Goal: Book appointment/travel/reservation

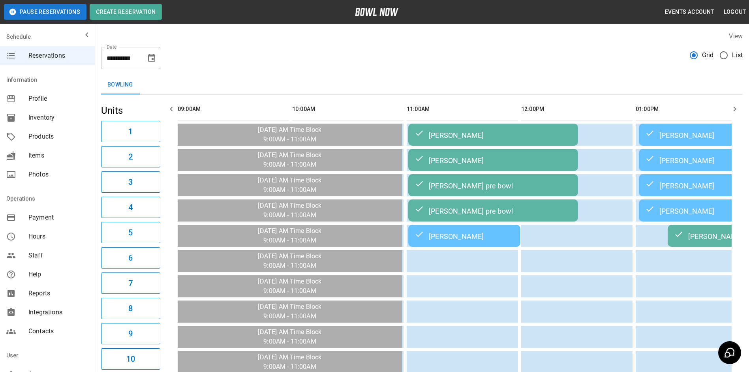
scroll to position [0, 802]
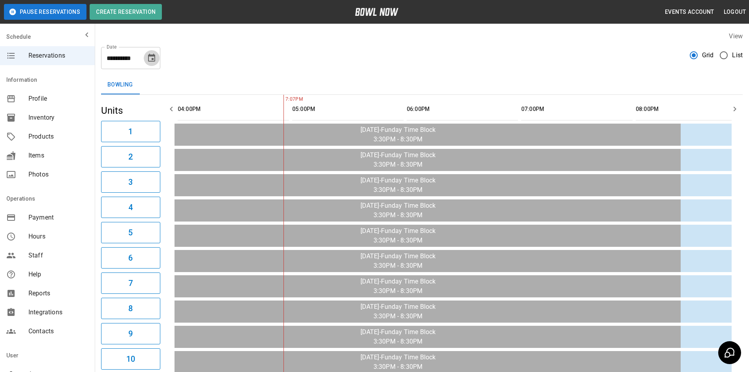
click at [153, 57] on icon "Choose date, selected date is Oct 5, 2025" at bounding box center [151, 57] width 9 height 9
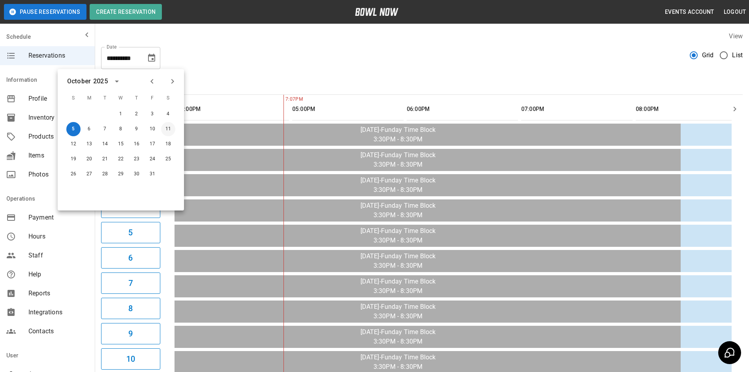
click at [168, 128] on button "11" at bounding box center [168, 129] width 14 height 14
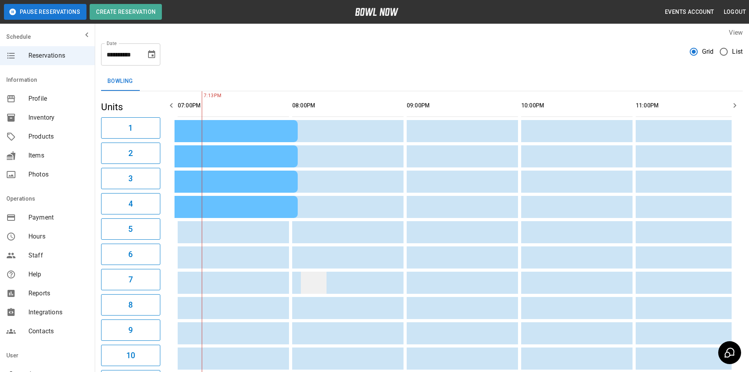
scroll to position [0, 0]
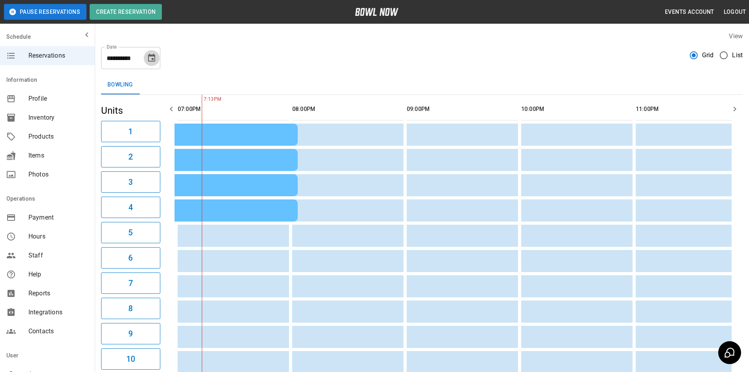
click at [152, 56] on icon "Choose date, selected date is Oct 11, 2025" at bounding box center [151, 58] width 7 height 8
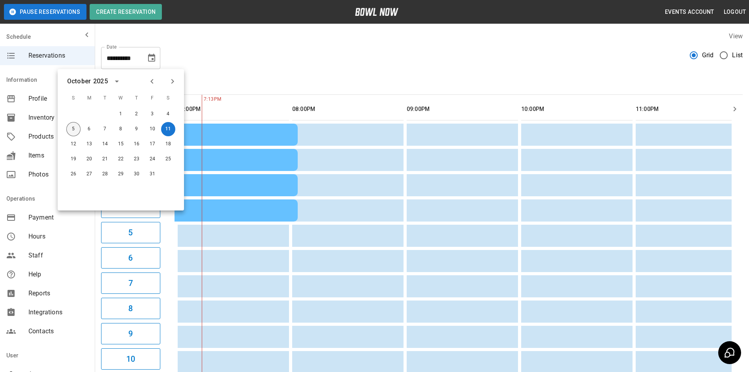
click at [75, 130] on button "5" at bounding box center [73, 129] width 14 height 14
type input "**********"
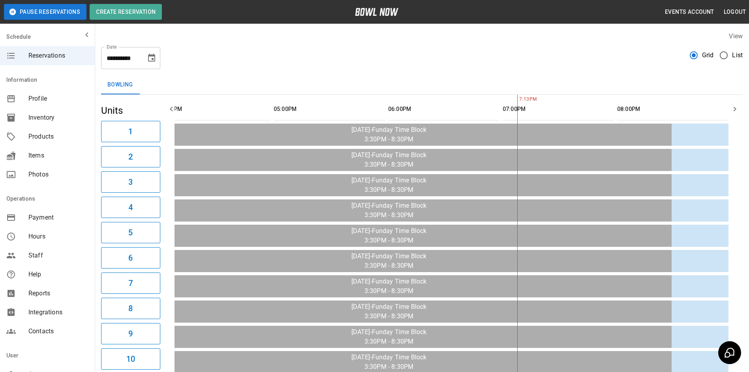
scroll to position [0, 830]
click at [738, 106] on icon "button" at bounding box center [734, 108] width 9 height 9
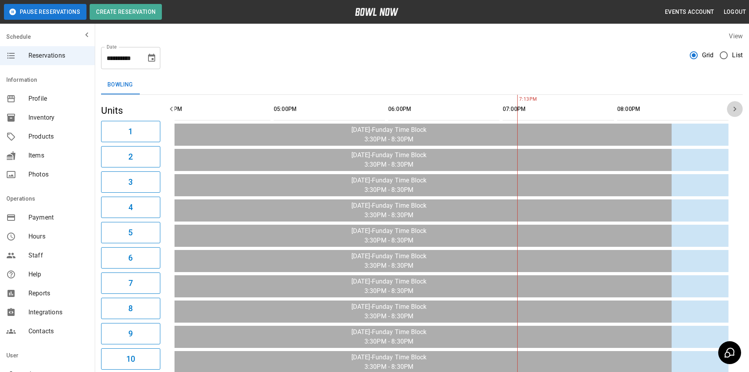
click at [738, 106] on icon "button" at bounding box center [734, 108] width 9 height 9
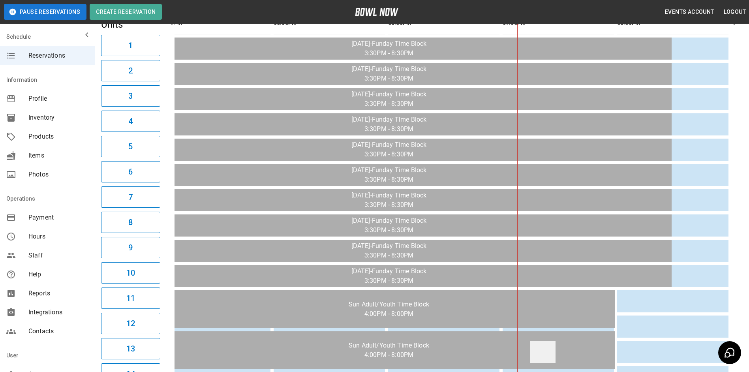
scroll to position [0, 0]
